Goal: Check status: Check status

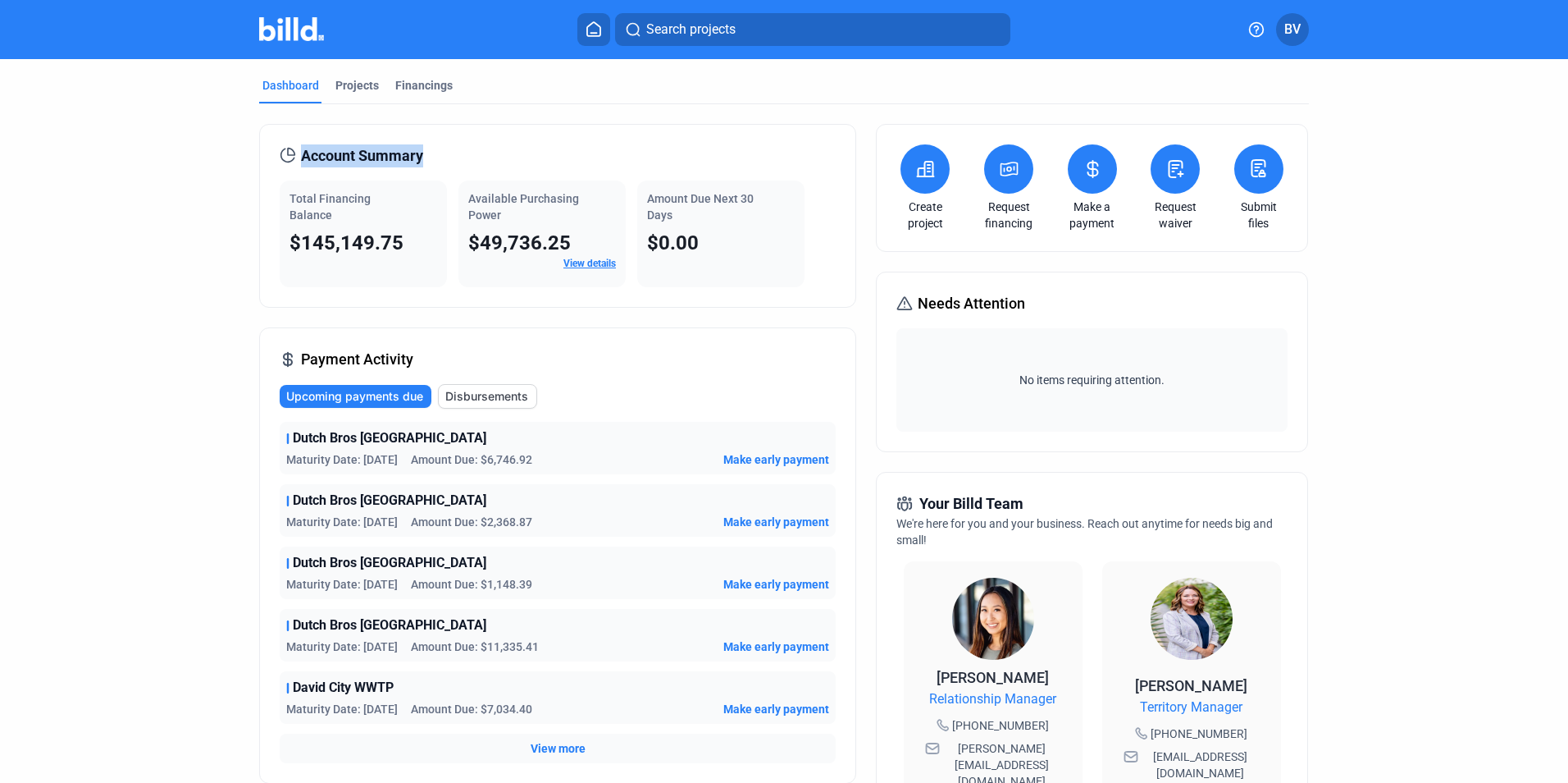
drag, startPoint x: 297, startPoint y: 155, endPoint x: 419, endPoint y: 164, distance: 122.3
click at [419, 164] on span "Account Summary" at bounding box center [362, 156] width 122 height 23
click at [419, 163] on span "Account Summary" at bounding box center [362, 156] width 122 height 23
